Goal: Task Accomplishment & Management: Manage account settings

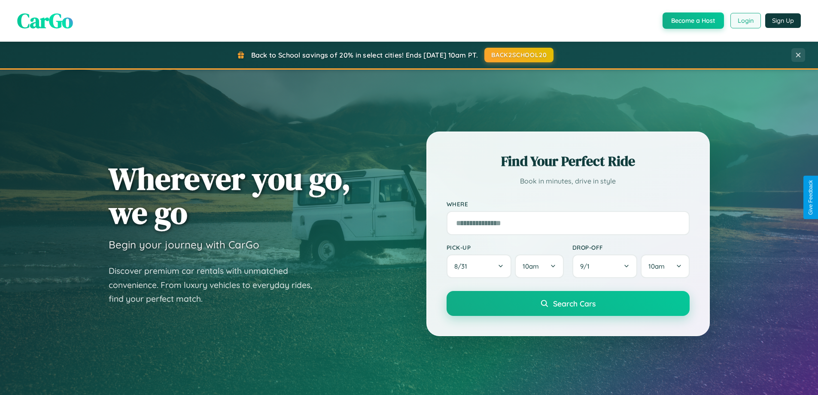
click at [745, 21] on button "Login" at bounding box center [745, 20] width 30 height 15
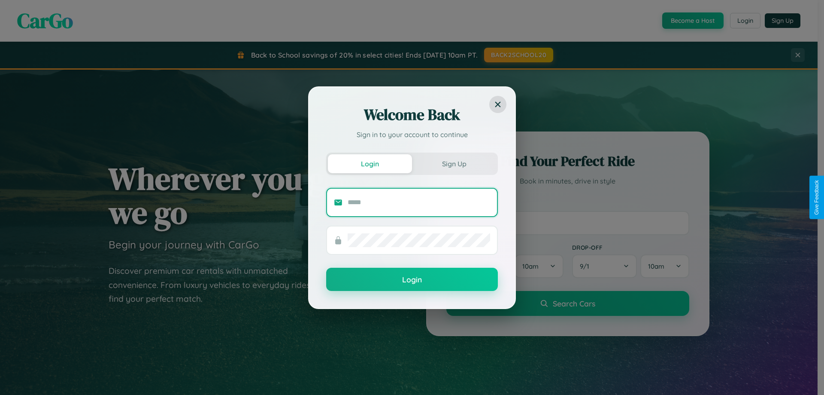
click at [419, 202] on input "text" at bounding box center [419, 202] width 143 height 14
type input "**********"
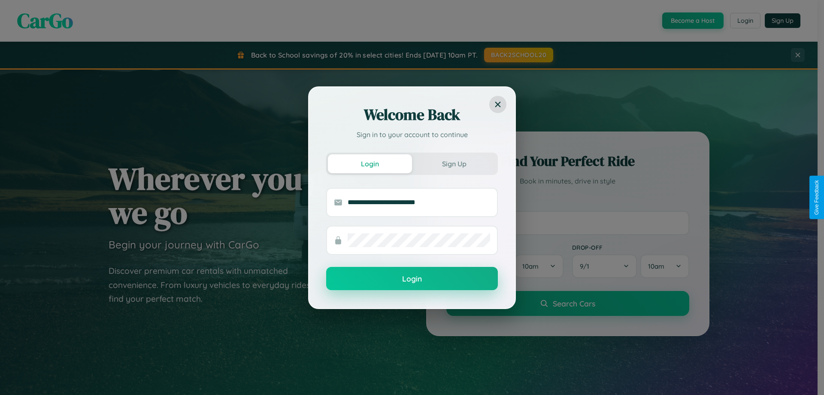
click at [412, 279] on button "Login" at bounding box center [412, 278] width 172 height 23
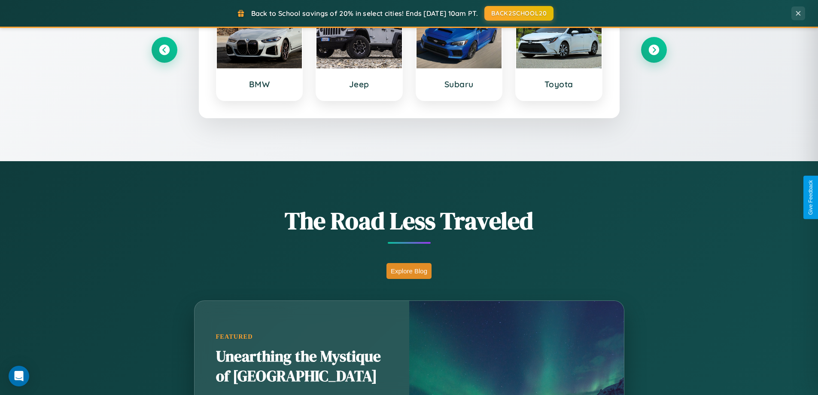
scroll to position [591, 0]
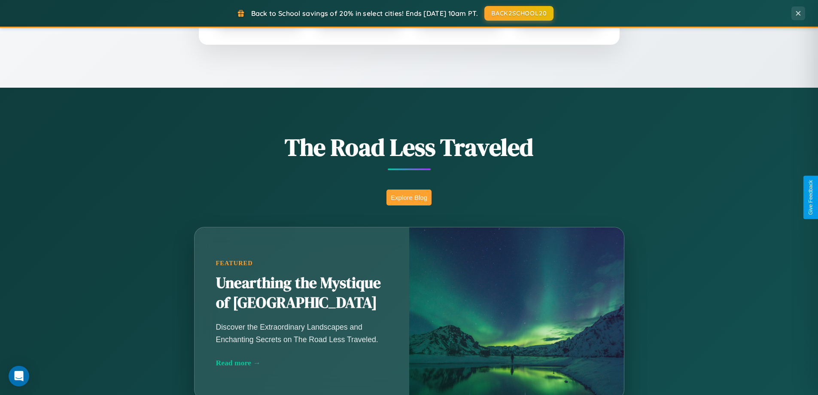
click at [409, 197] on button "Explore Blog" at bounding box center [408, 197] width 45 height 16
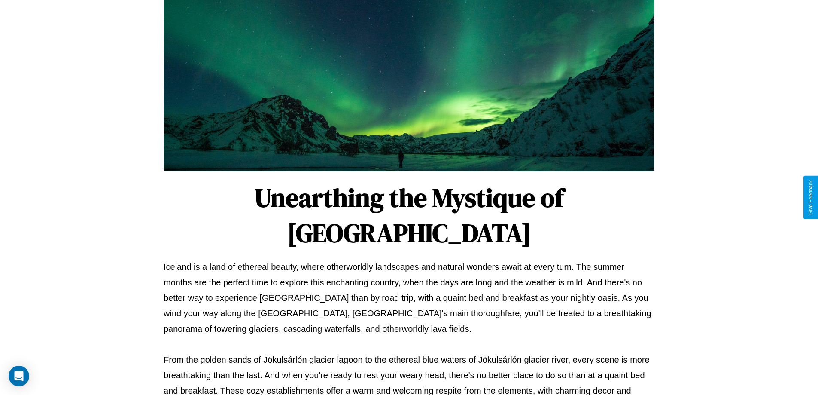
scroll to position [278, 0]
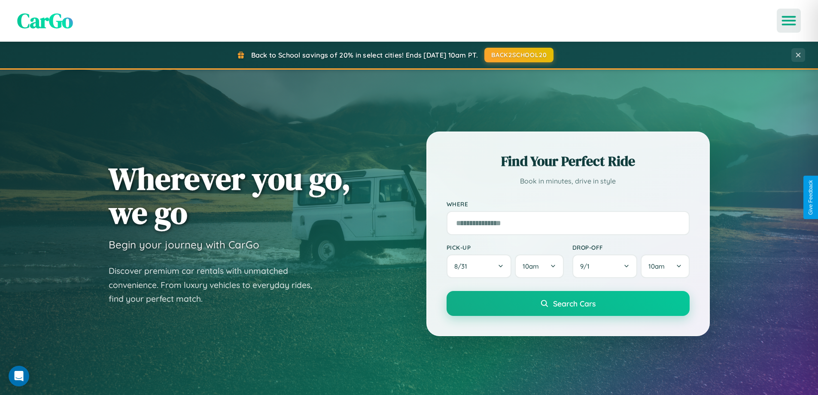
click at [789, 21] on icon "Open menu" at bounding box center [789, 21] width 12 height 8
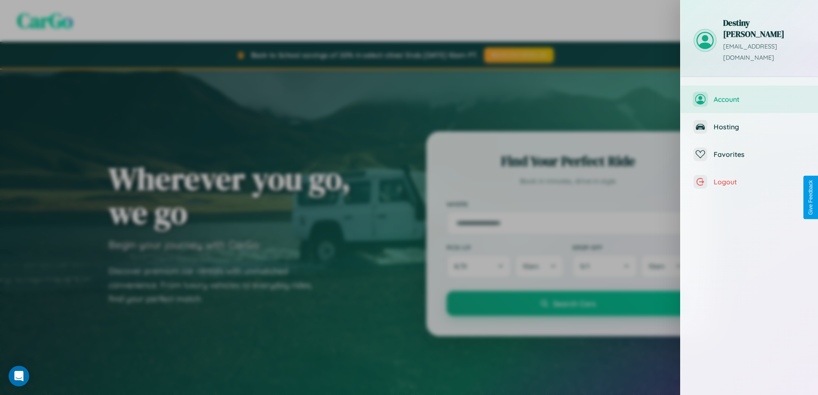
click at [749, 95] on span "Account" at bounding box center [759, 99] width 91 height 9
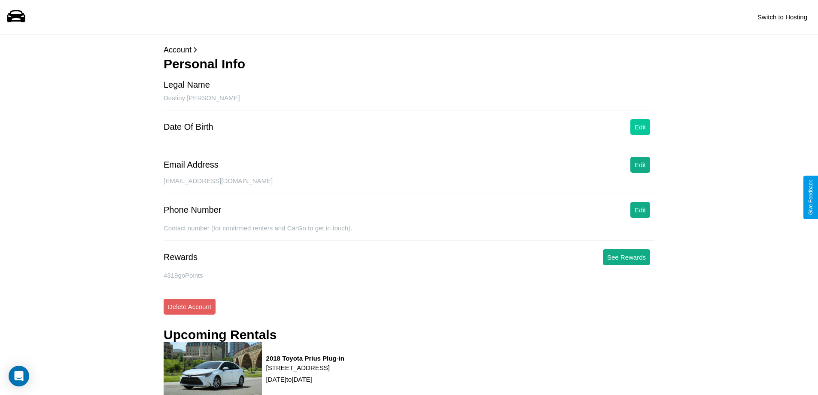
click at [640, 127] on button "Edit" at bounding box center [640, 127] width 20 height 16
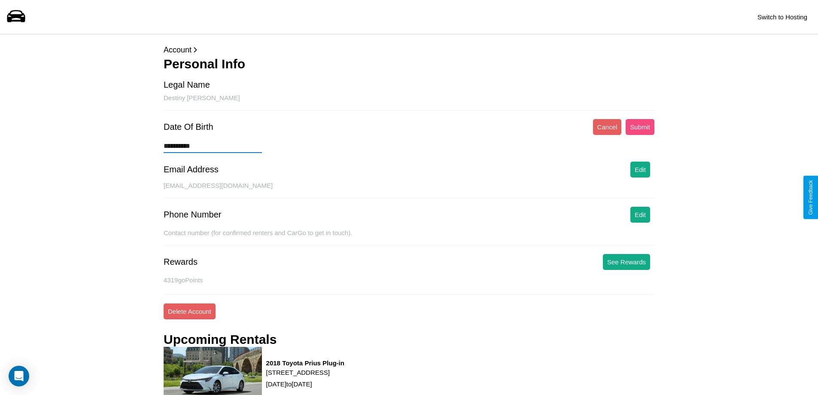
type input "**********"
click at [640, 127] on button "Submit" at bounding box center [639, 127] width 29 height 16
click at [626, 261] on button "See Rewards" at bounding box center [626, 262] width 47 height 16
